Goal: Task Accomplishment & Management: Complete application form

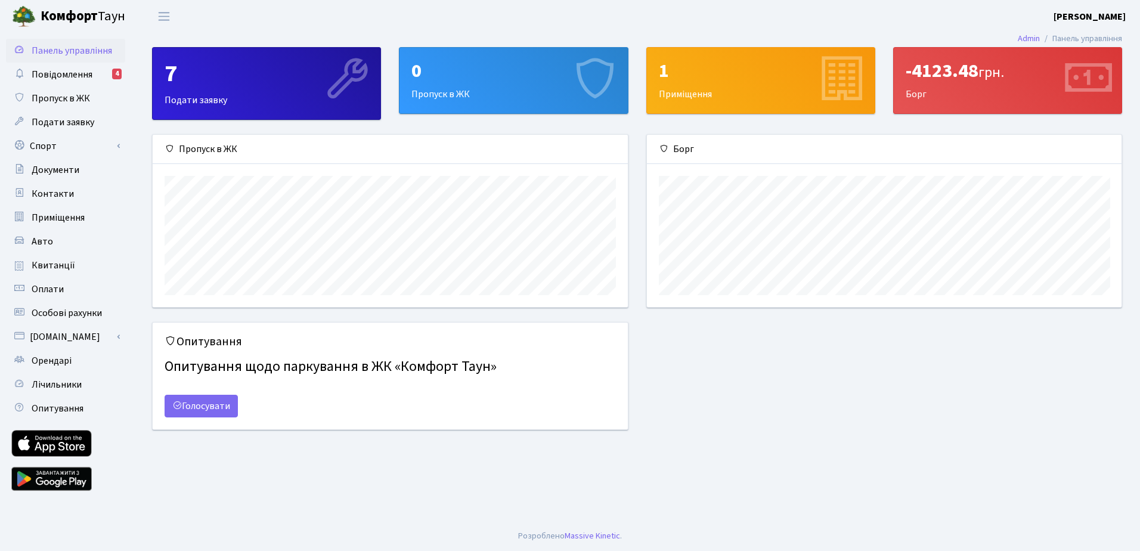
scroll to position [172, 475]
click at [490, 92] on div "0 Пропуск в ЖК" at bounding box center [514, 81] width 228 height 66
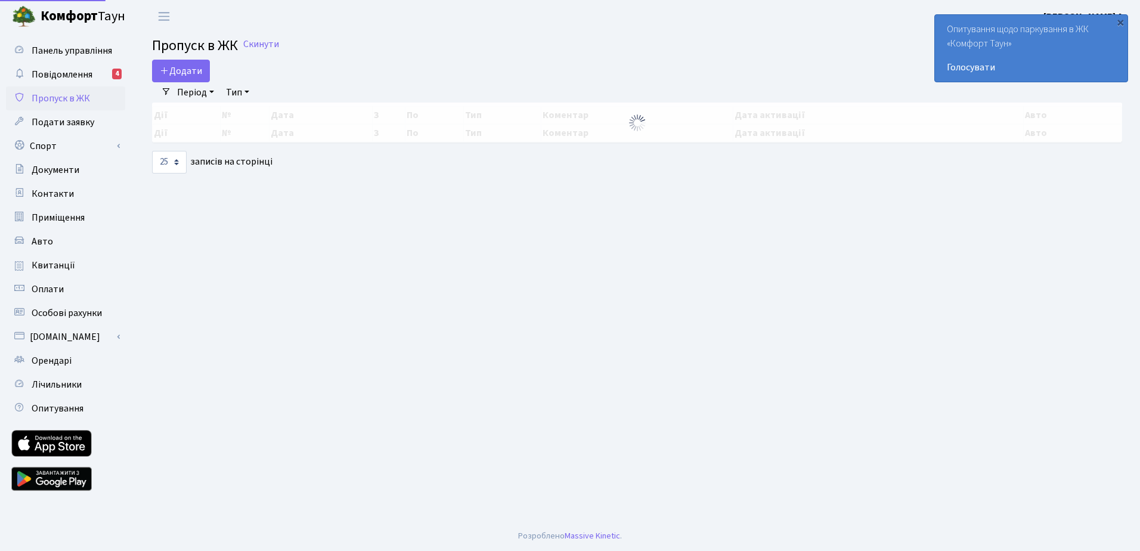
select select "25"
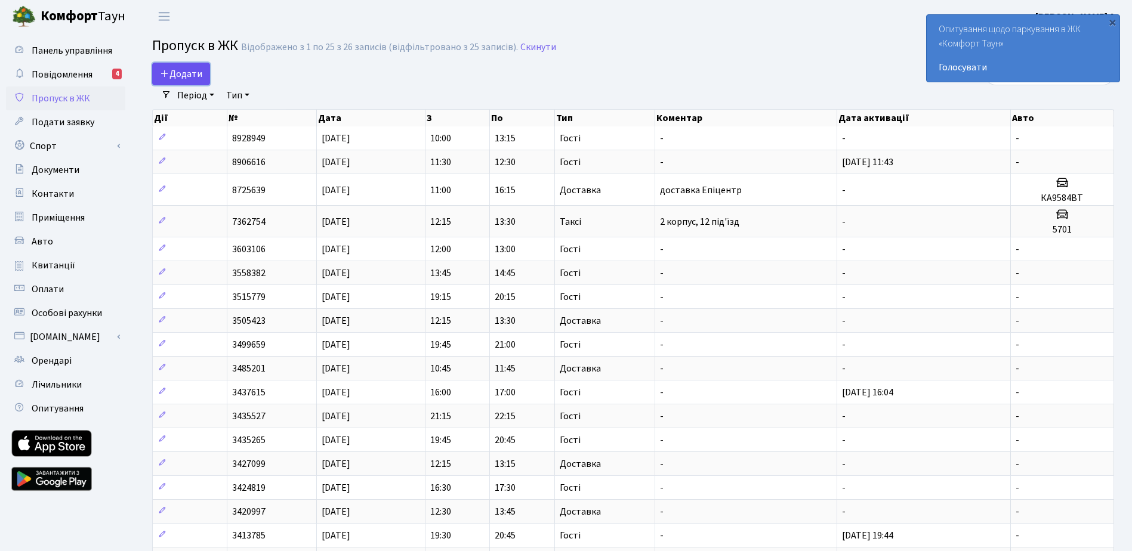
click at [184, 72] on span "Додати" at bounding box center [181, 73] width 42 height 13
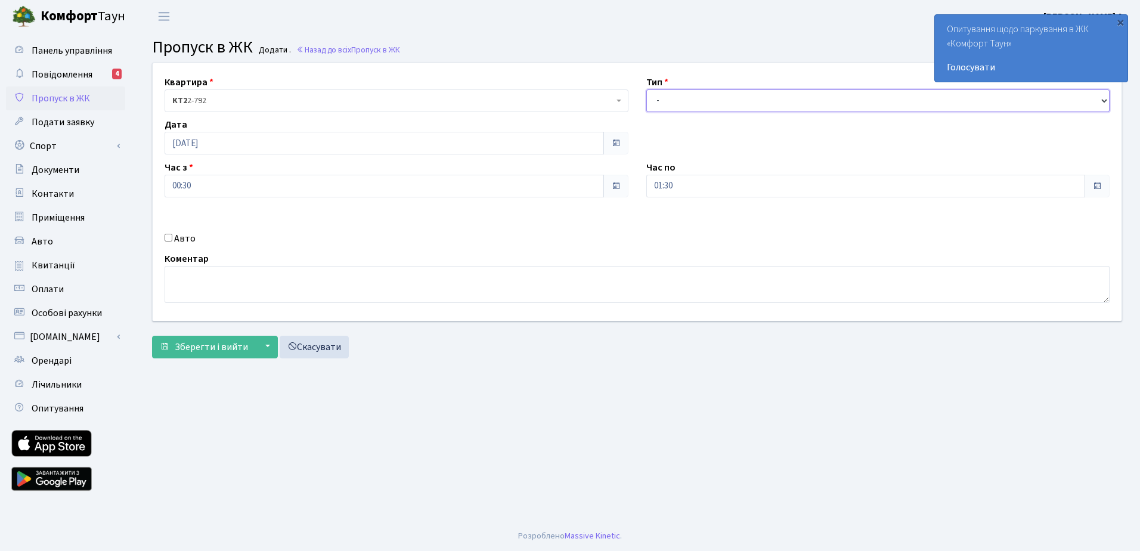
click at [1104, 101] on select "- Доставка Таксі Гості Сервіс" at bounding box center [879, 100] width 464 height 23
select select "3"
click at [647, 89] on select "- Доставка Таксі Гості Сервіс" at bounding box center [879, 100] width 464 height 23
click at [614, 144] on span at bounding box center [616, 143] width 10 height 10
click at [613, 142] on span at bounding box center [616, 143] width 10 height 10
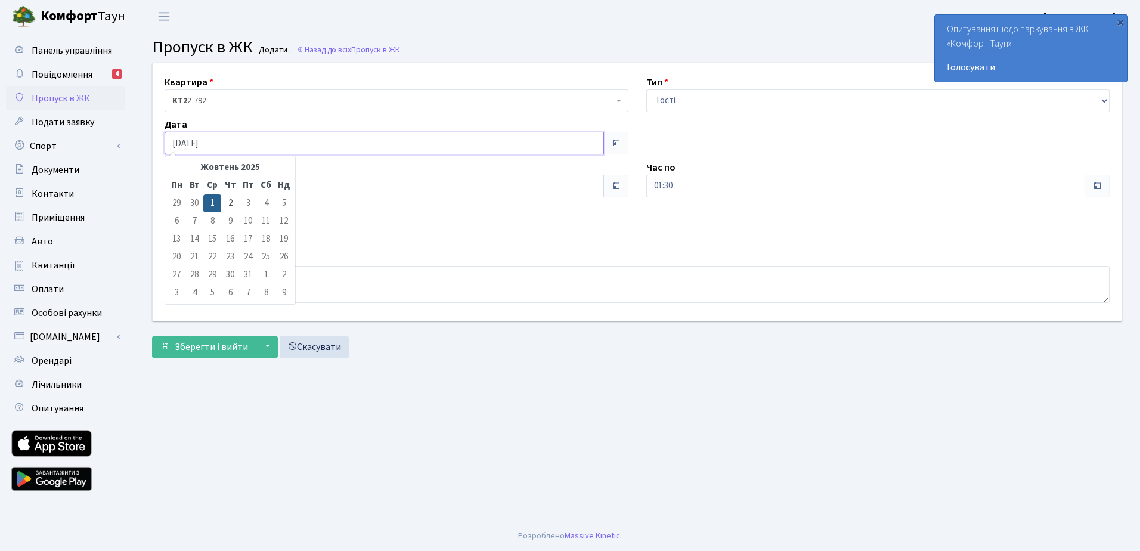
click at [181, 144] on input "01.10.2025" at bounding box center [385, 143] width 440 height 23
click at [232, 204] on td "2" at bounding box center [230, 203] width 18 height 18
type input "02.10.2025"
click at [169, 237] on input "Авто" at bounding box center [169, 238] width 8 height 8
checkbox input "true"
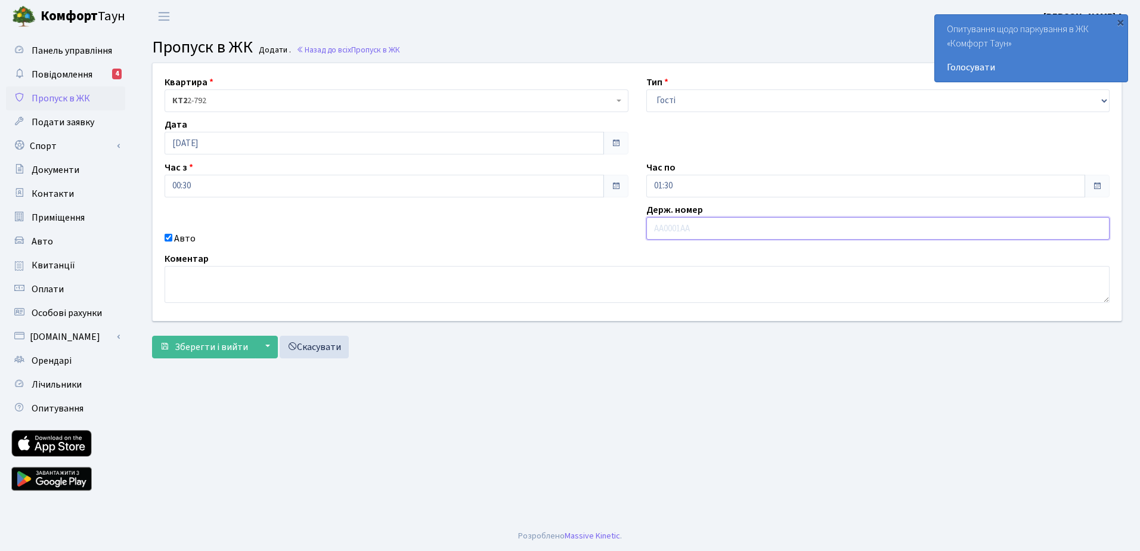
paste input "АА 93-0"
click at [678, 230] on input "АА 93-0" at bounding box center [879, 228] width 464 height 23
drag, startPoint x: 687, startPoint y: 229, endPoint x: 650, endPoint y: 234, distance: 36.7
click at [650, 234] on input "АА 93-0" at bounding box center [879, 228] width 464 height 23
paste input "АА9307ТМ"
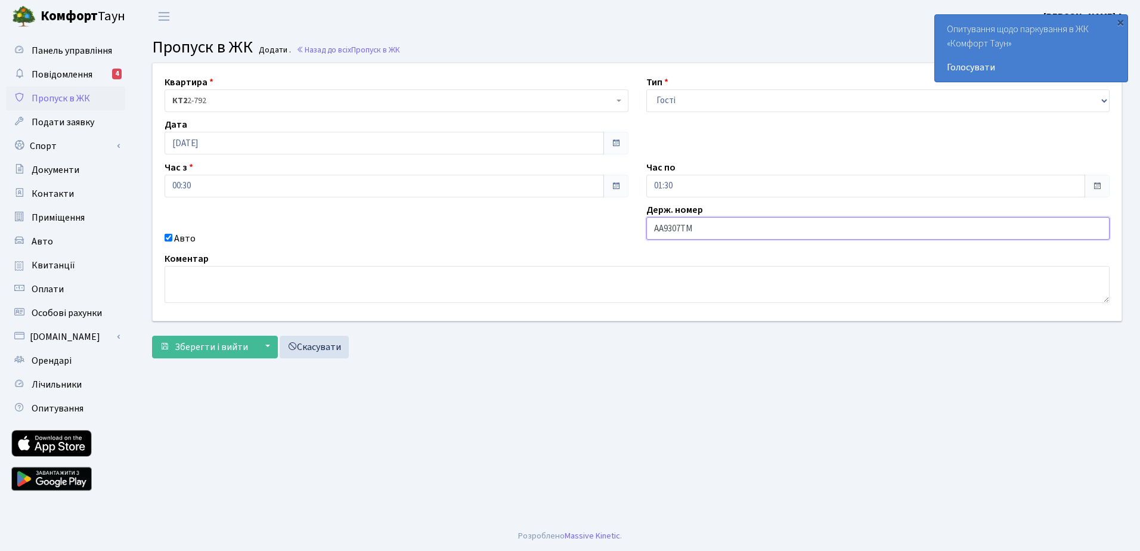
type input "АА9307ТМ"
click at [356, 283] on textarea at bounding box center [637, 284] width 945 height 37
click at [193, 187] on input "00:30" at bounding box center [385, 186] width 440 height 23
type input "0"
type input "16:00"
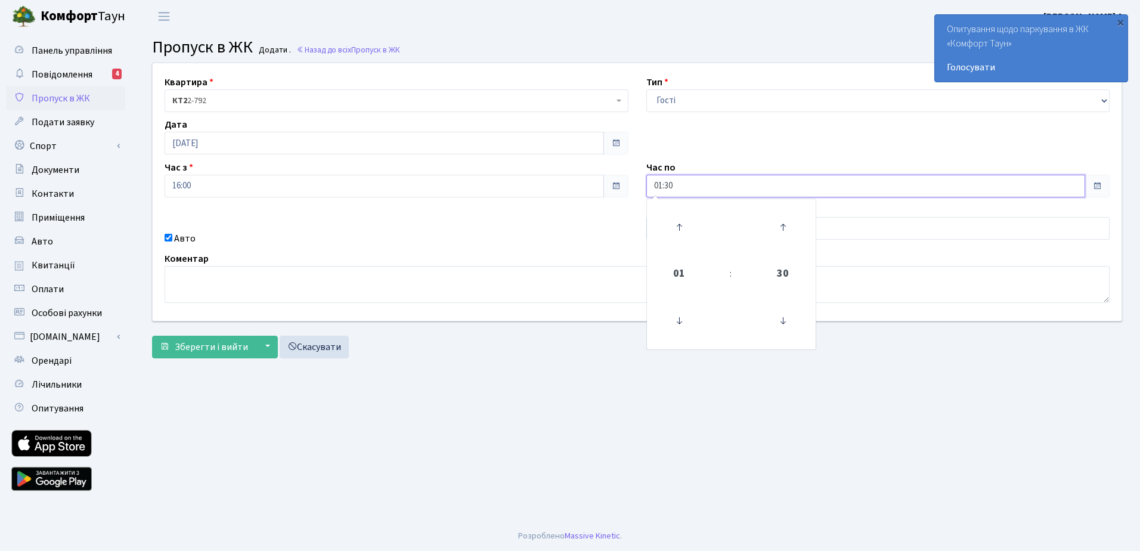
click at [679, 180] on input "01:30" at bounding box center [867, 186] width 440 height 23
type input "0"
type input "20:00"
click at [671, 367] on main "Admin Пропуск в ЖК Додати Пропуск в ЖК Додати . Назад до всіх Пропуск в ЖК Квар…" at bounding box center [637, 277] width 1006 height 489
click at [451, 366] on main "Admin Пропуск в ЖК Додати Пропуск в ЖК Додати . Назад до всіх Пропуск в ЖК Квар…" at bounding box center [637, 277] width 1006 height 489
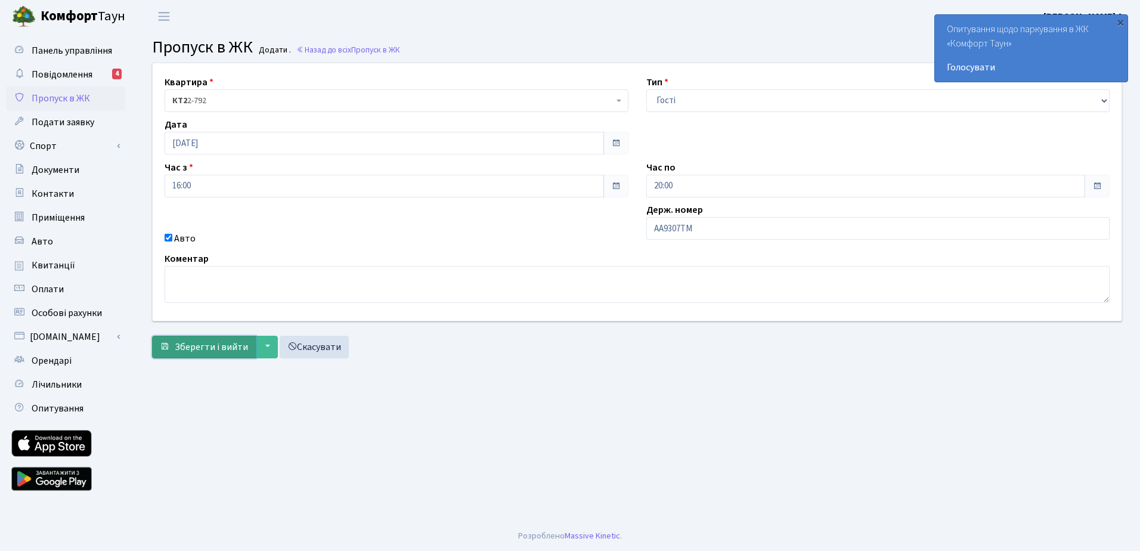
click at [221, 347] on span "Зберегти і вийти" at bounding box center [211, 347] width 73 height 13
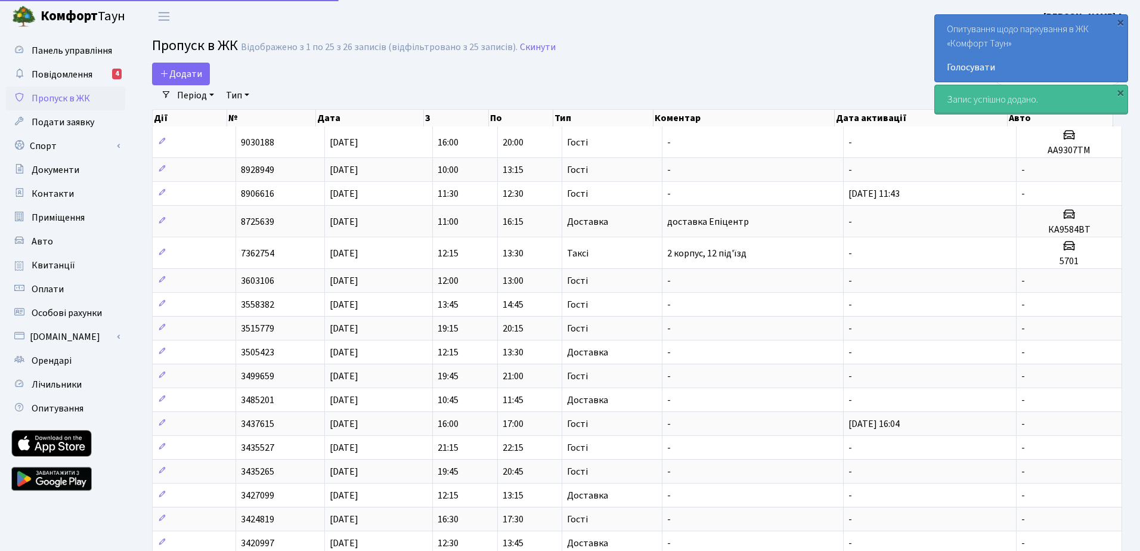
select select "25"
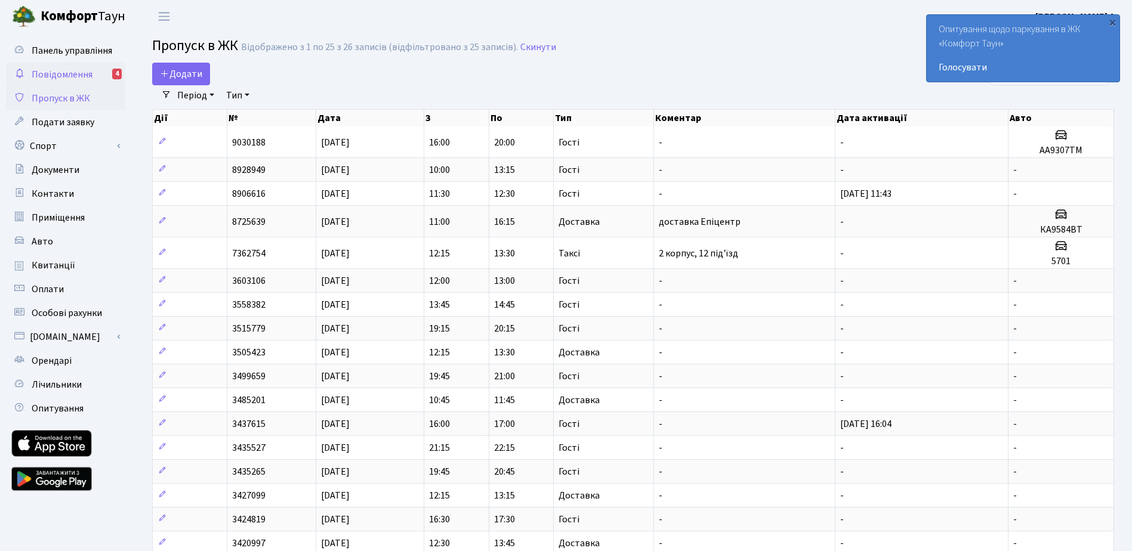
click at [88, 74] on span "Повідомлення" at bounding box center [62, 74] width 61 height 13
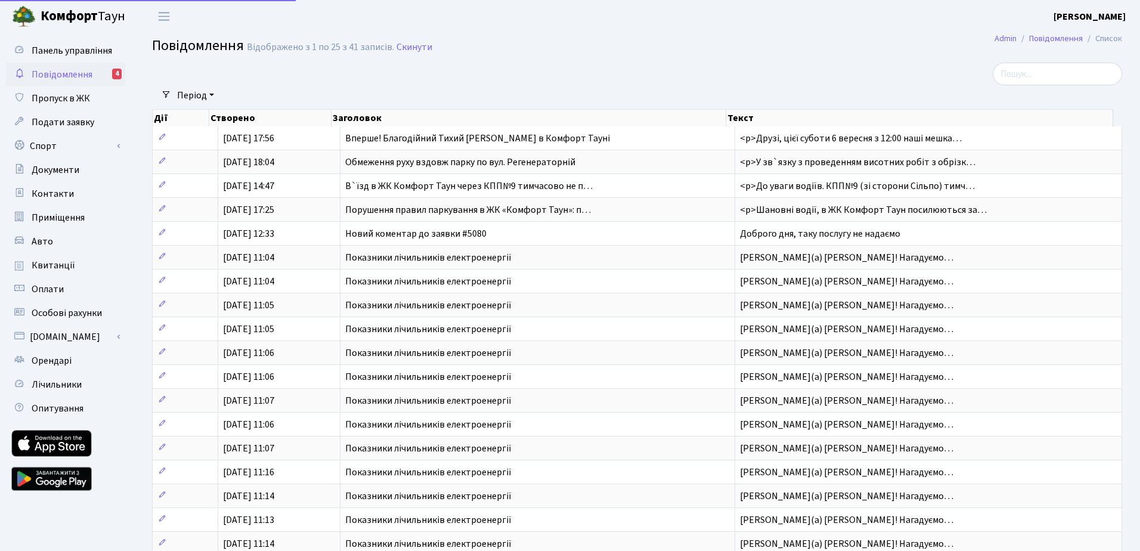
select select "25"
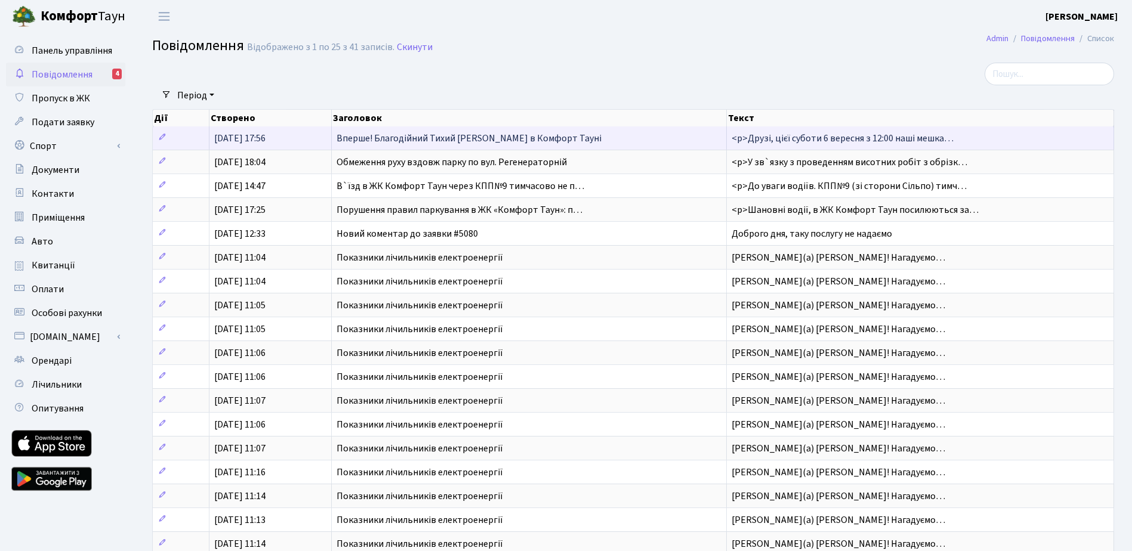
click at [416, 140] on span "Вперше! Благодійний Тихий Маркет в Комфорт Тауні" at bounding box center [468, 138] width 265 height 13
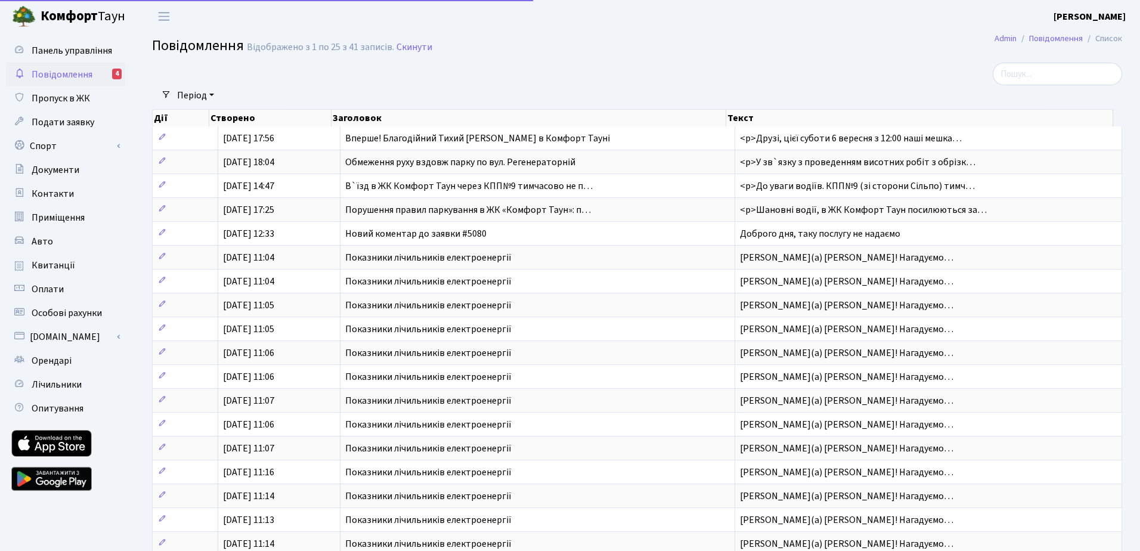
select select "25"
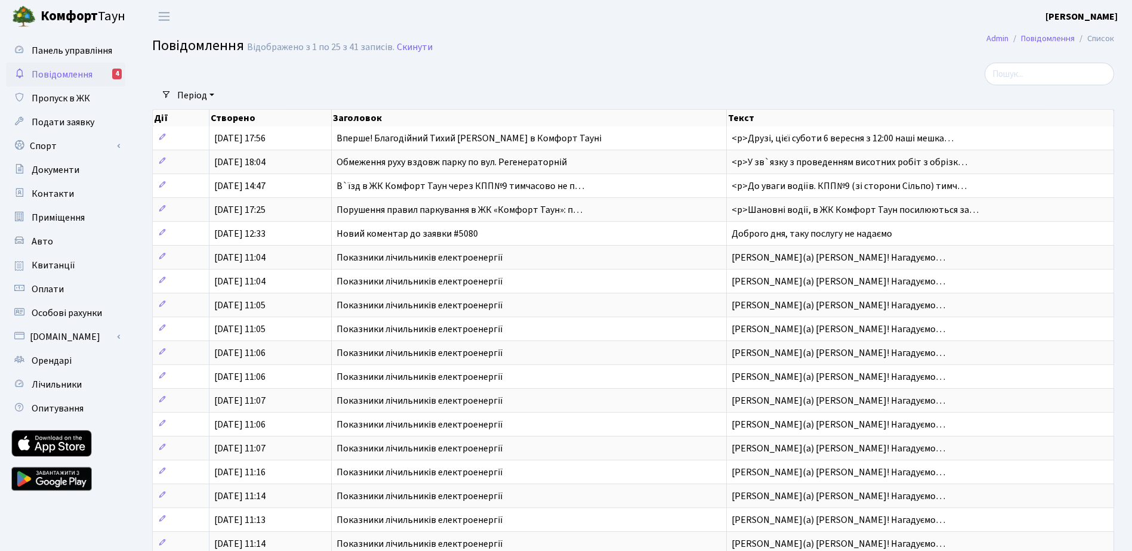
click at [97, 72] on link "Повідомлення 4" at bounding box center [65, 75] width 119 height 24
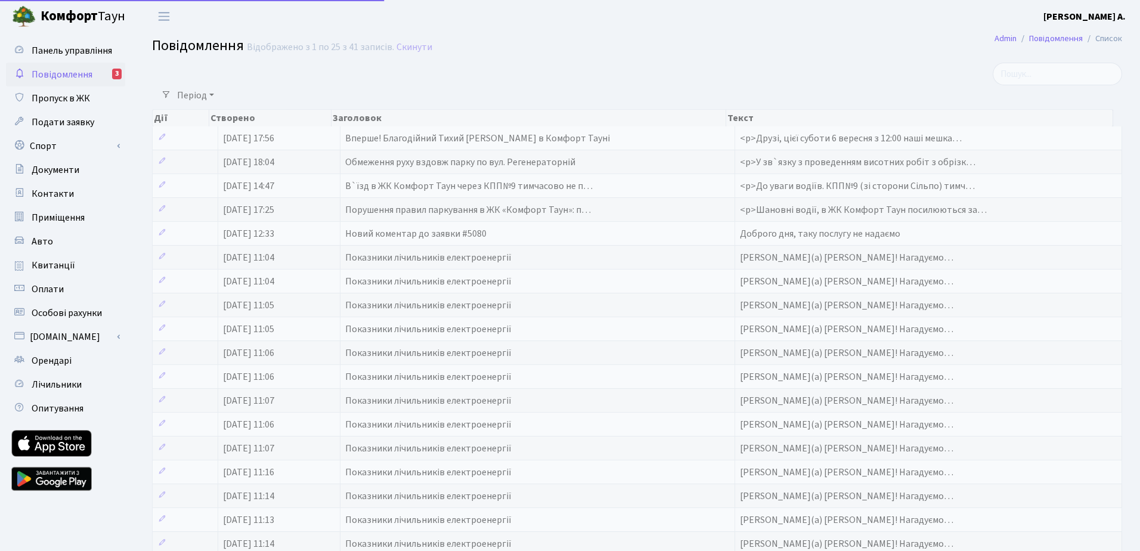
select select "25"
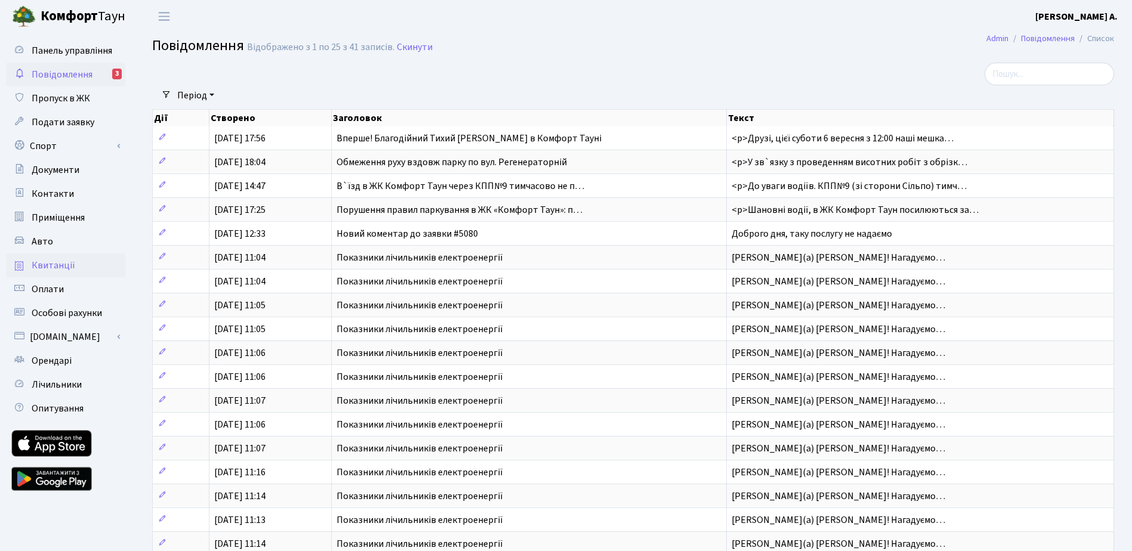
click at [89, 264] on link "Квитанції" at bounding box center [65, 266] width 119 height 24
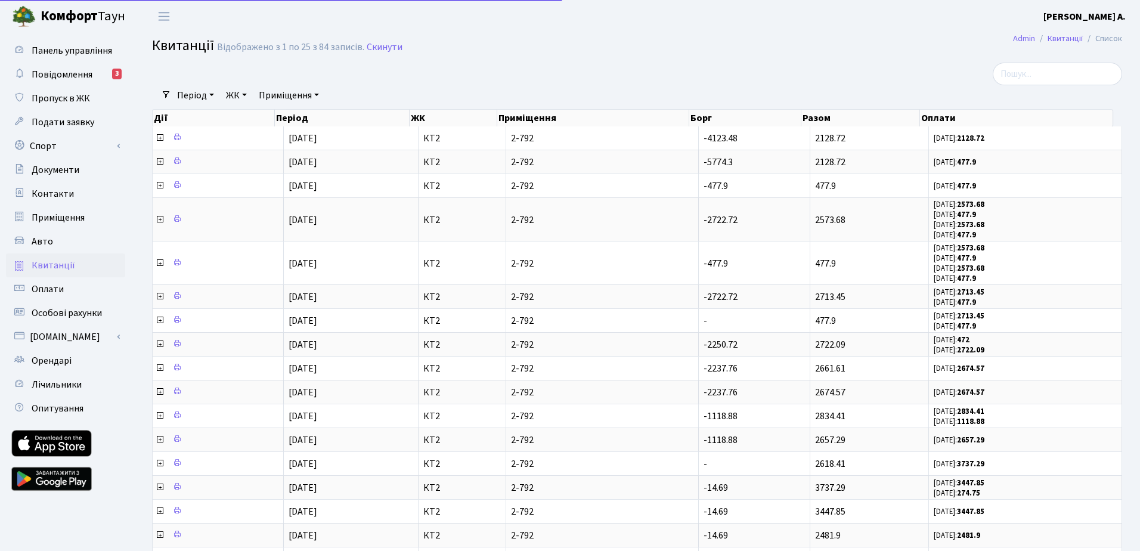
select select "25"
